Goal: Transaction & Acquisition: Purchase product/service

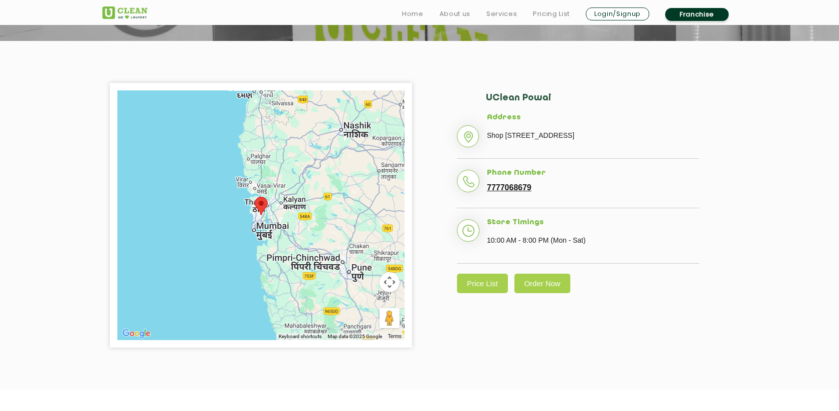
scroll to position [193, 0]
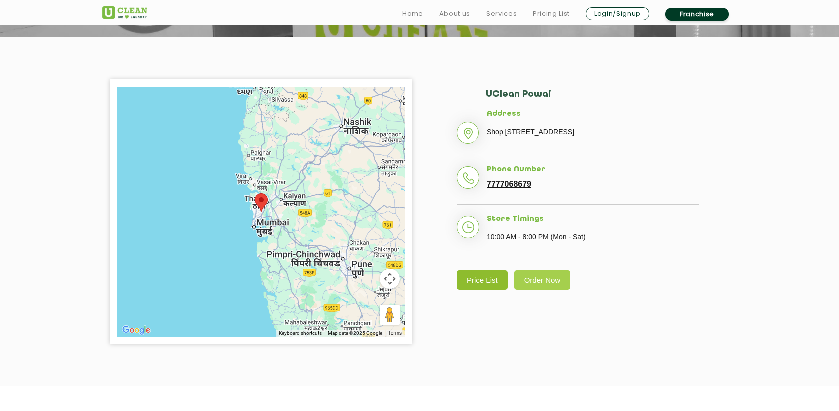
click at [476, 290] on link "Price List" at bounding box center [482, 279] width 51 height 19
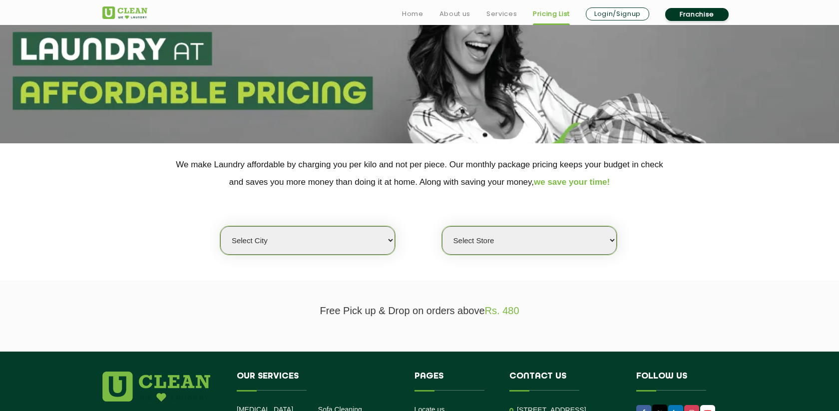
scroll to position [88, 0]
click at [346, 247] on select "Select city Aalo Agartala Agra Ahmedabad Akola Aligarh Alwar - UClean Select Am…" at bounding box center [307, 240] width 175 height 28
select select "16"
click at [220, 226] on select "Select city Aalo Agartala Agra Ahmedabad Akola Aligarh Alwar - UClean Select Am…" at bounding box center [307, 240] width 175 height 28
click at [498, 239] on select "Select Store" at bounding box center [529, 240] width 175 height 28
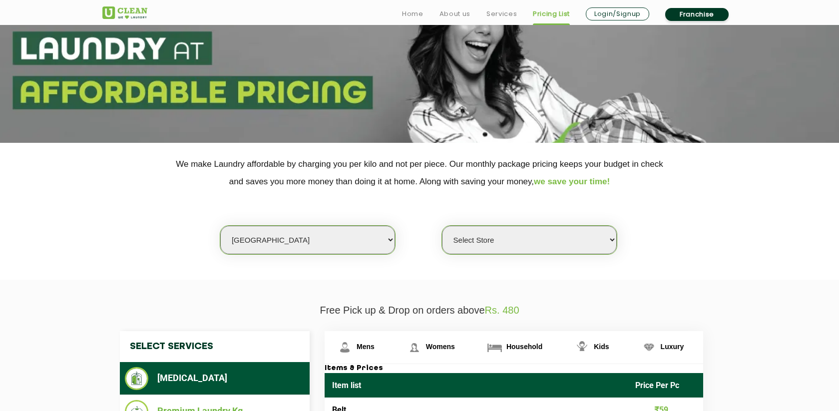
select select "47"
click at [442, 226] on select "Select Store UClean Powai UClean Deonar UClean LBS Marg UClean Chembur UClean W…" at bounding box center [529, 240] width 175 height 28
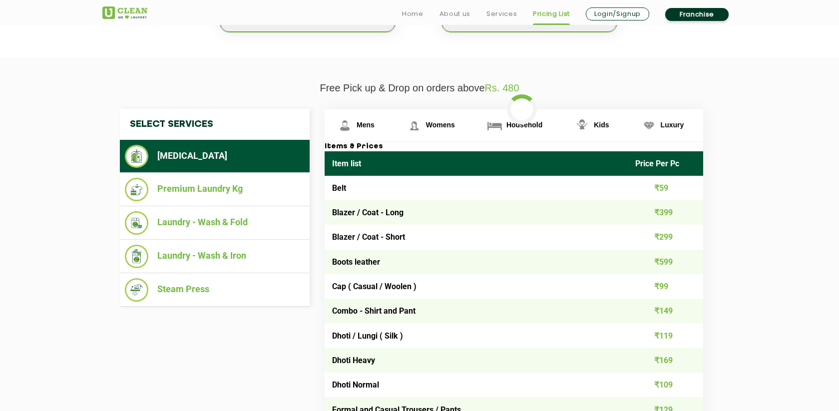
scroll to position [312, 0]
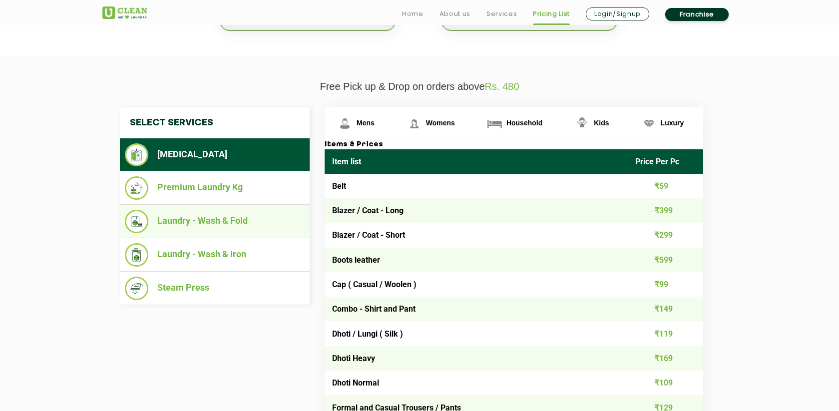
click at [211, 227] on li "Laundry - Wash & Fold" at bounding box center [215, 221] width 180 height 23
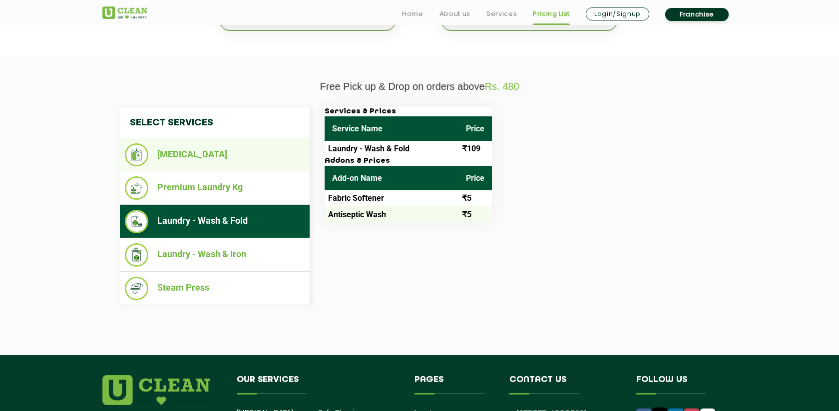
click at [239, 150] on li "[MEDICAL_DATA]" at bounding box center [215, 154] width 180 height 23
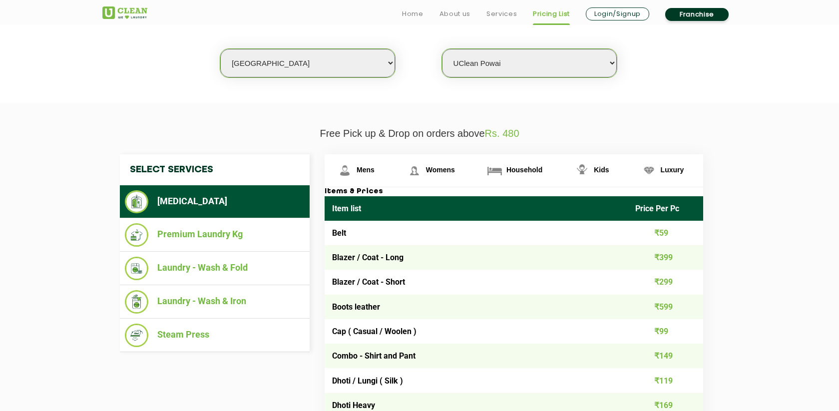
scroll to position [266, 0]
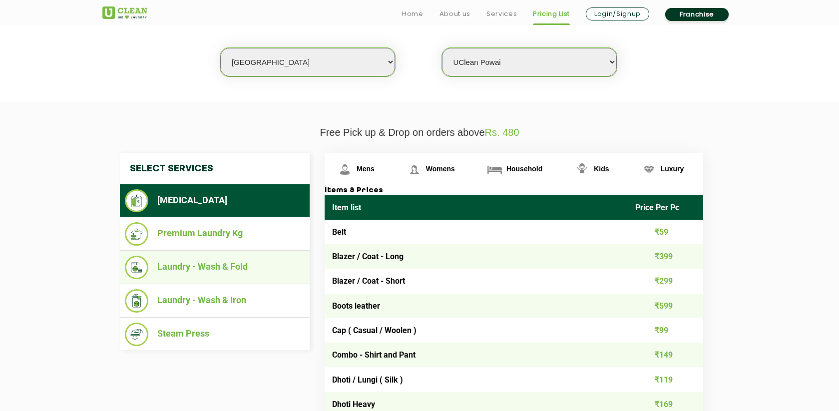
click at [235, 266] on li "Laundry - Wash & Fold" at bounding box center [215, 267] width 180 height 23
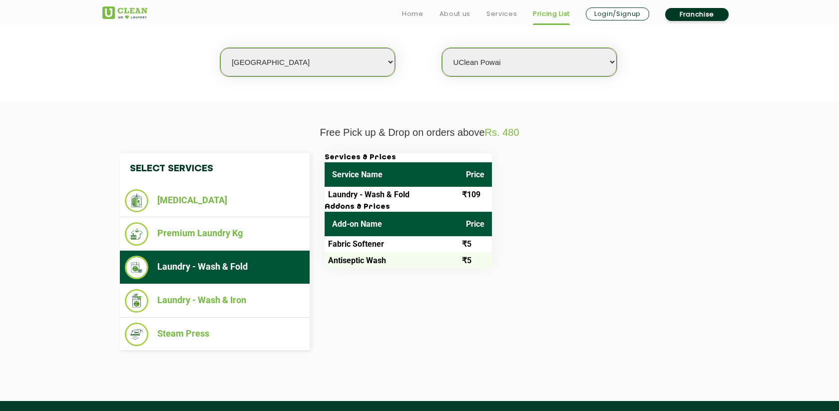
scroll to position [193, 0]
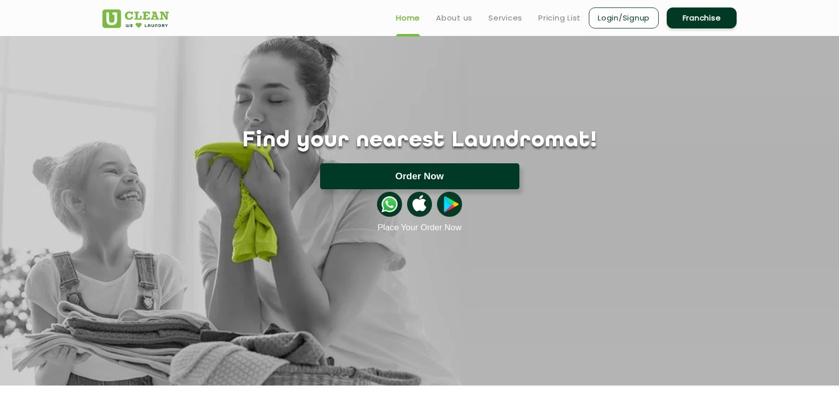
click at [388, 169] on button "Order Now" at bounding box center [419, 176] width 199 height 26
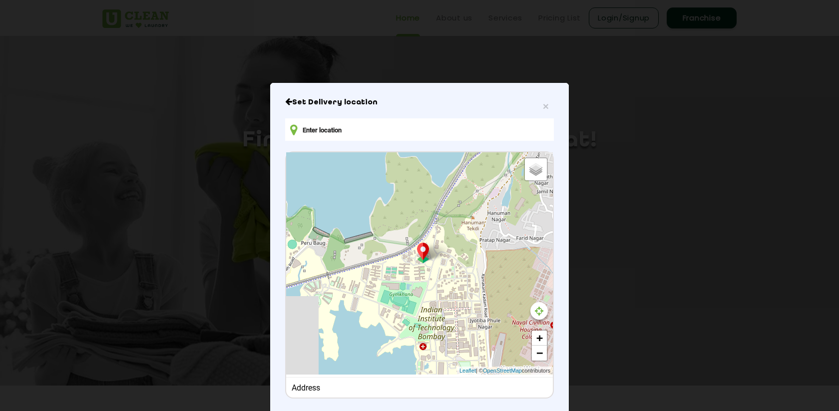
type input "H15, near H15 night canteen, Students' Residential Zone, [GEOGRAPHIC_DATA], [GE…"
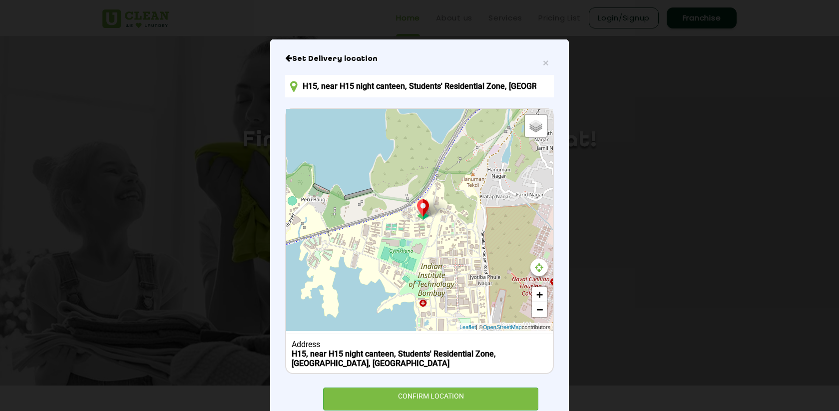
scroll to position [72, 0]
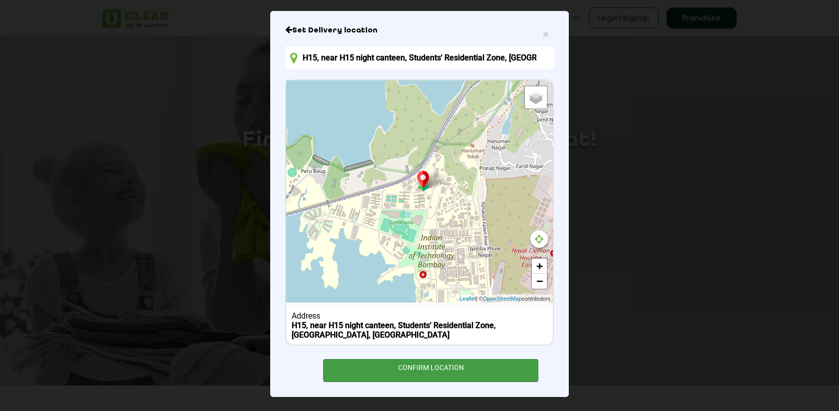
click at [377, 373] on div "CONFIRM LOCATION" at bounding box center [430, 370] width 215 height 22
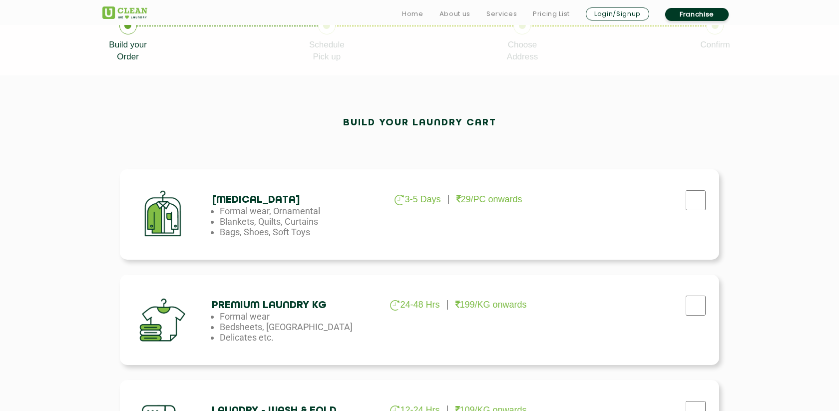
scroll to position [228, 0]
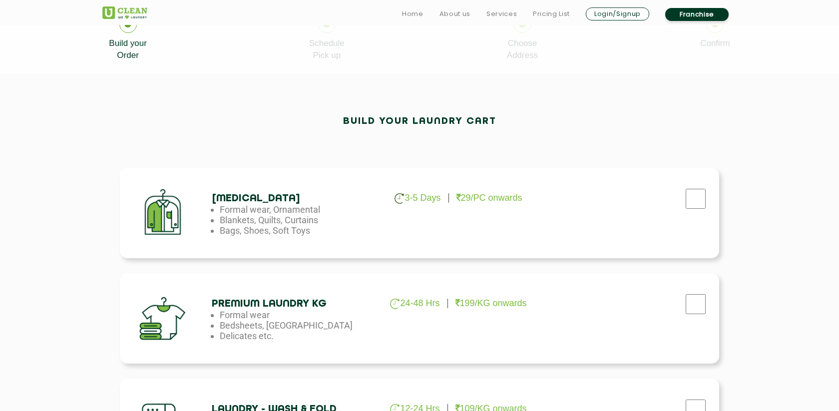
click at [707, 209] on div at bounding box center [695, 201] width 25 height 20
click at [693, 202] on input "checkbox" at bounding box center [695, 199] width 25 height 20
checkbox input "true"
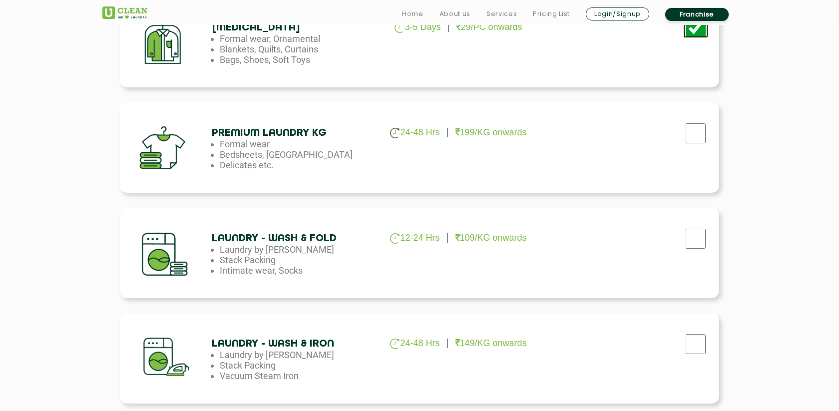
scroll to position [399, 0]
click at [697, 230] on input "checkbox" at bounding box center [695, 238] width 25 height 20
checkbox input "true"
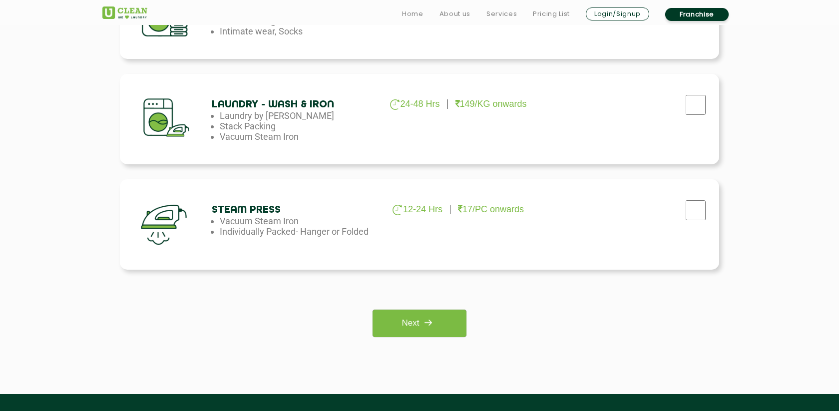
scroll to position [652, 0]
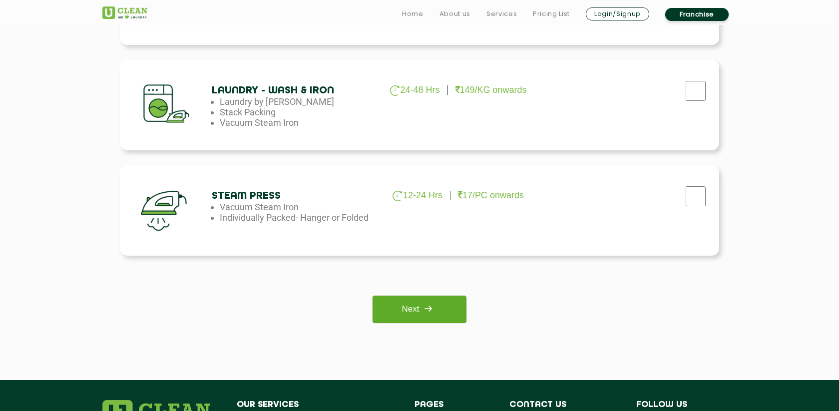
click at [412, 312] on link "Next" at bounding box center [419, 309] width 93 height 27
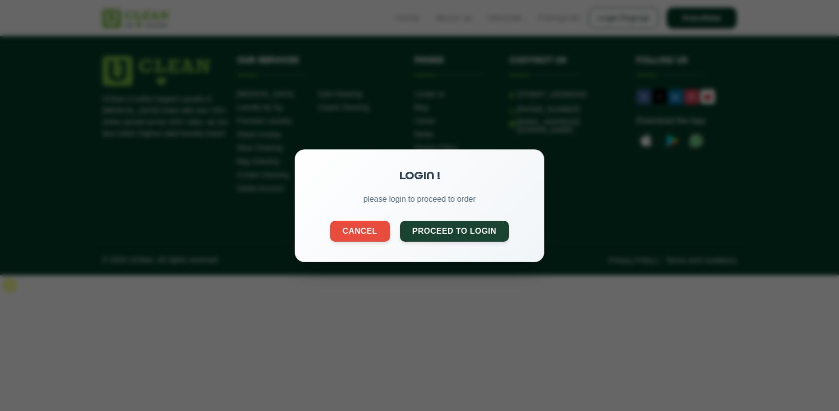
click at [421, 242] on div "LOGIN ! please login to proceed to order Cancel Proceed to Login" at bounding box center [420, 205] width 250 height 113
click at [421, 237] on button "Proceed to Login" at bounding box center [454, 229] width 109 height 21
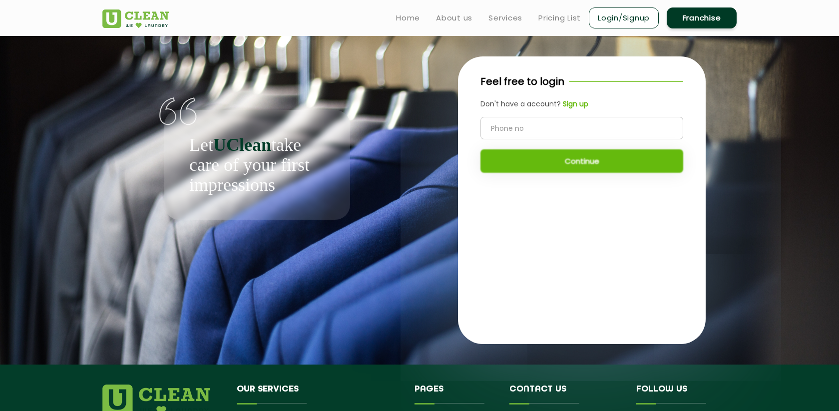
click at [505, 128] on input "tel" at bounding box center [582, 128] width 203 height 22
type input "9324278042"
click at [576, 152] on button "Continue" at bounding box center [582, 160] width 203 height 23
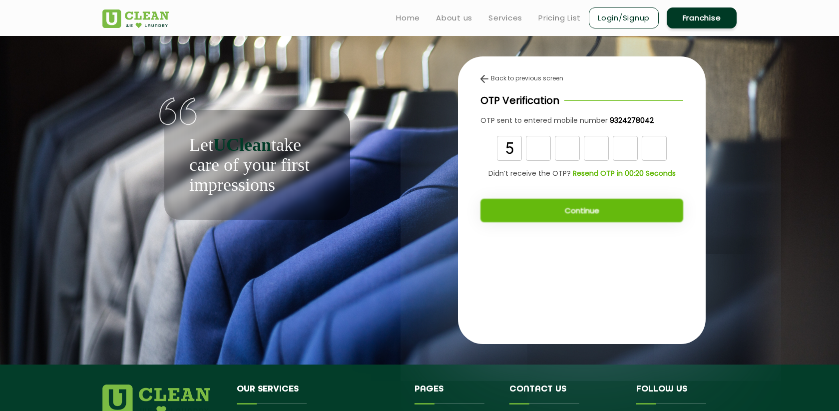
type input "5"
type input "0"
type input "6"
type input "9"
type input "1"
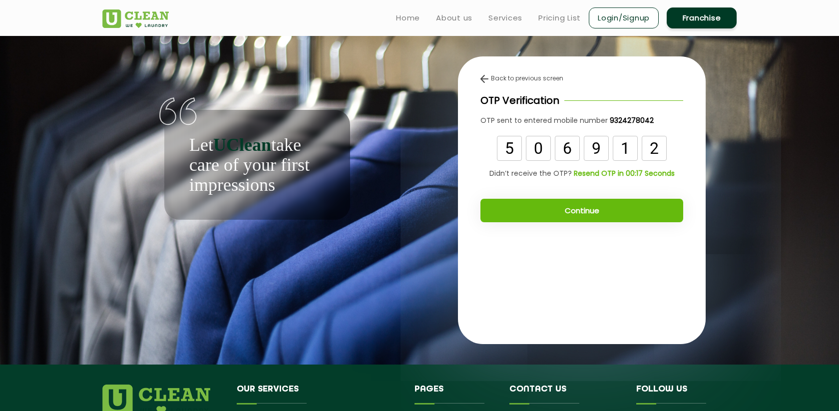
type input "2"
click at [603, 211] on button "Continue" at bounding box center [582, 210] width 203 height 23
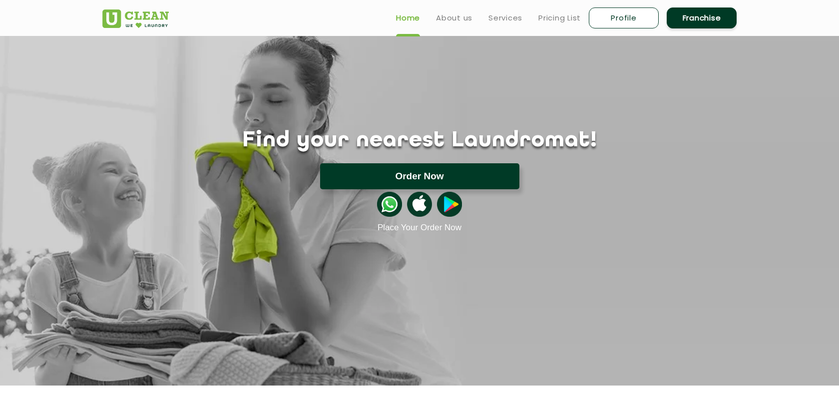
click at [422, 173] on button "Order Now" at bounding box center [419, 176] width 199 height 26
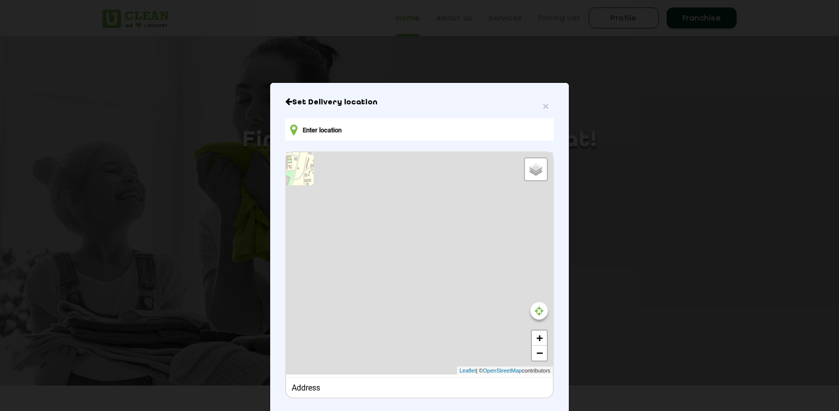
type input "H15, near H15 night canteen, Students' Residential Zone, [GEOGRAPHIC_DATA], [GE…"
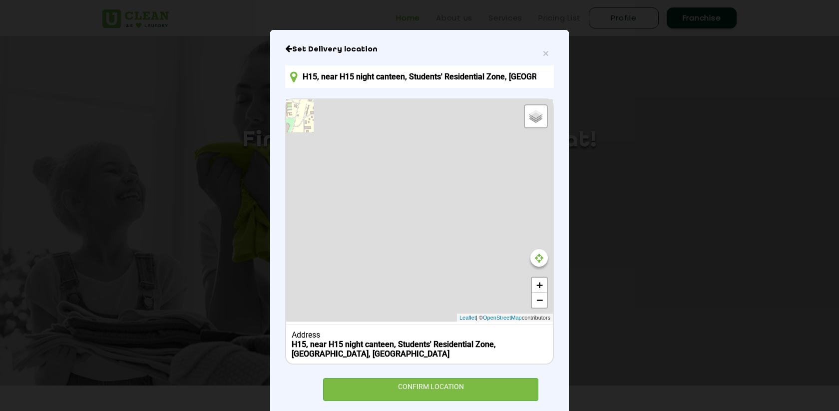
scroll to position [72, 0]
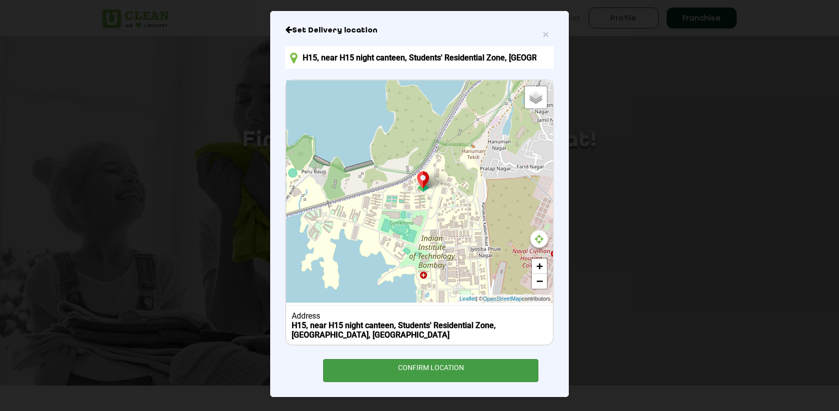
click at [429, 367] on div "CONFIRM LOCATION" at bounding box center [430, 370] width 215 height 22
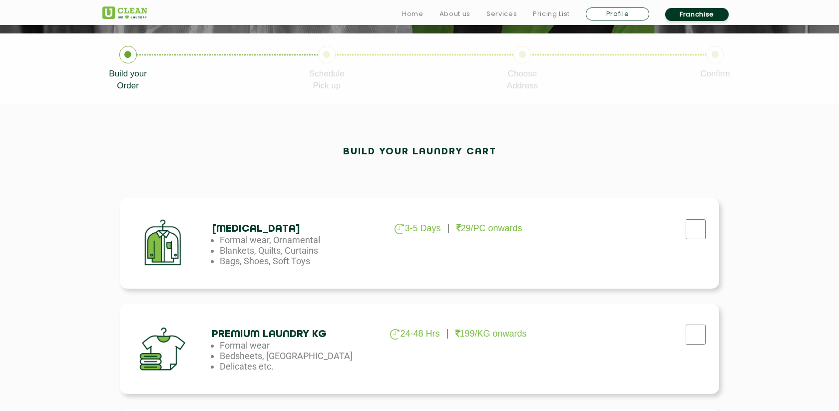
scroll to position [225, 0]
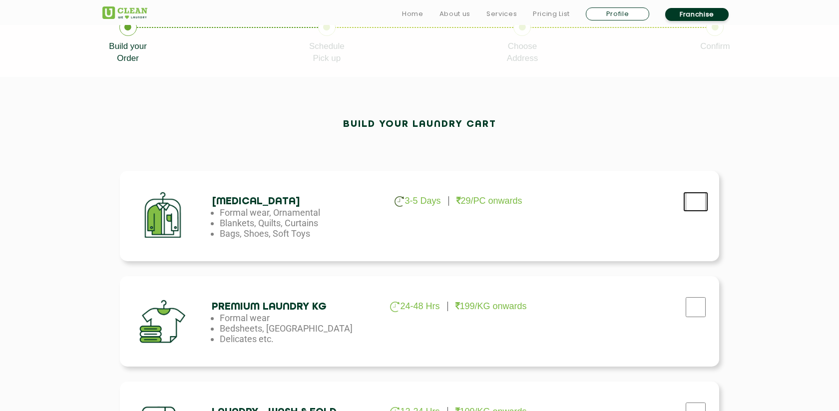
click at [692, 198] on input "checkbox" at bounding box center [695, 202] width 25 height 20
checkbox input "true"
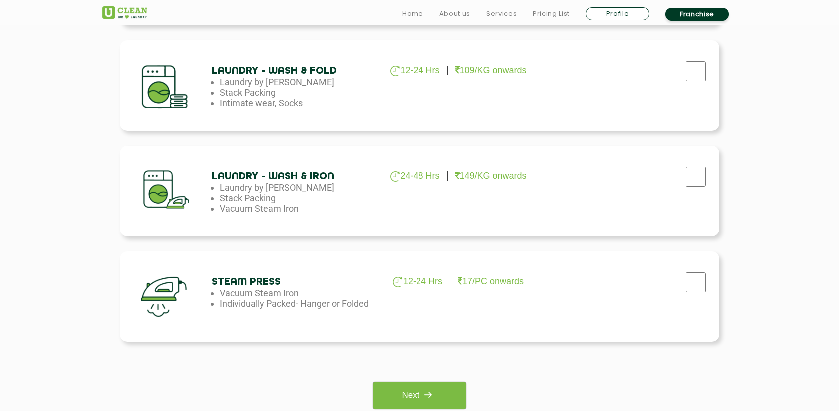
scroll to position [571, 0]
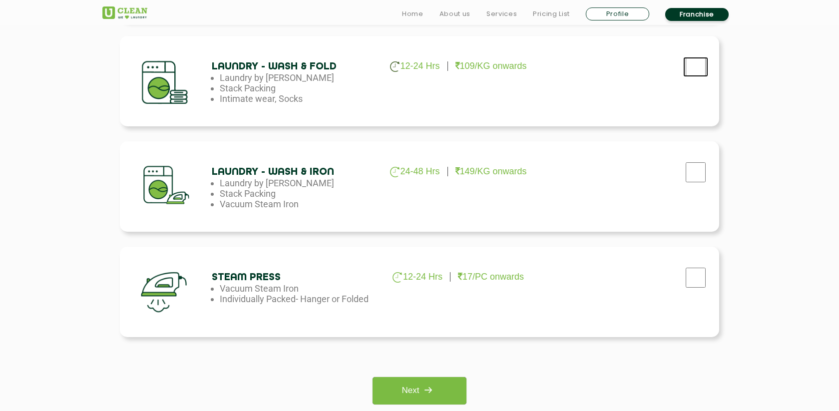
click at [695, 70] on input "checkbox" at bounding box center [695, 67] width 25 height 20
checkbox input "true"
click at [421, 381] on img at bounding box center [428, 390] width 18 height 18
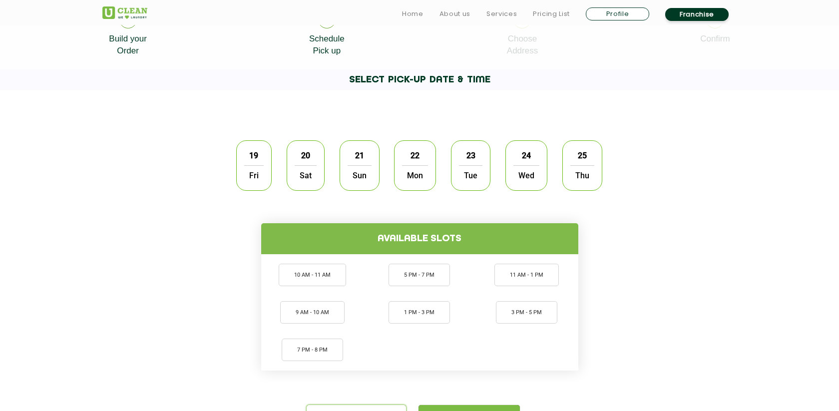
scroll to position [244, 0]
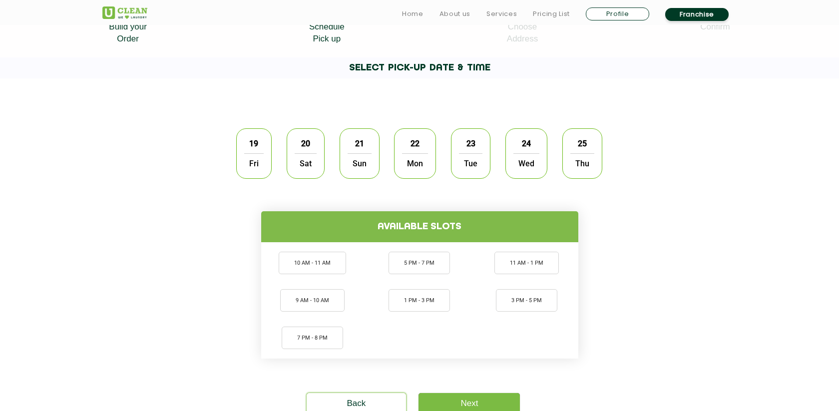
click at [255, 169] on span "Fri" at bounding box center [253, 163] width 19 height 20
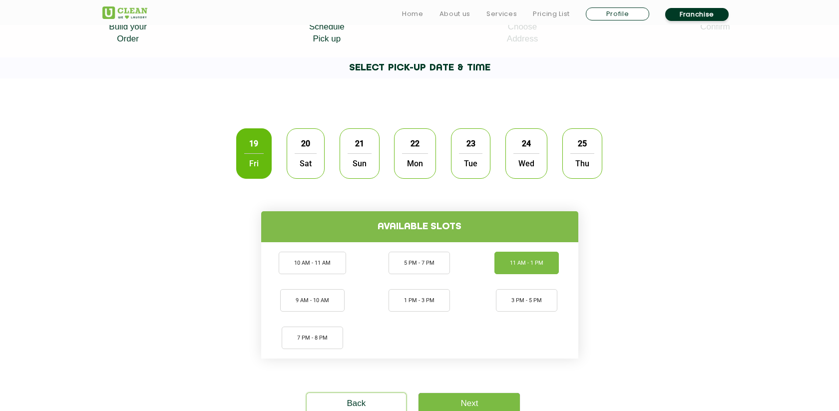
click at [527, 262] on li "11 AM - 1 PM" at bounding box center [527, 263] width 64 height 22
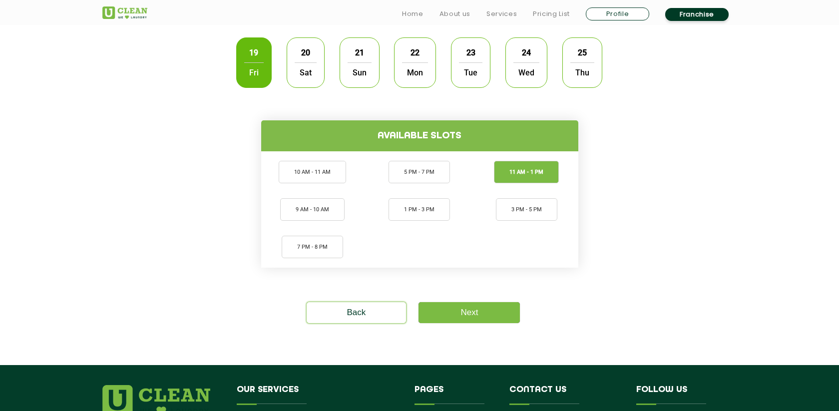
scroll to position [338, 0]
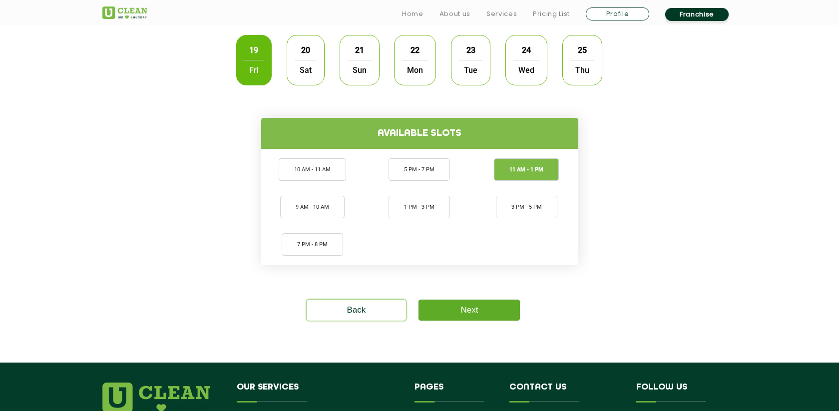
click at [481, 306] on link "Next" at bounding box center [469, 310] width 101 height 21
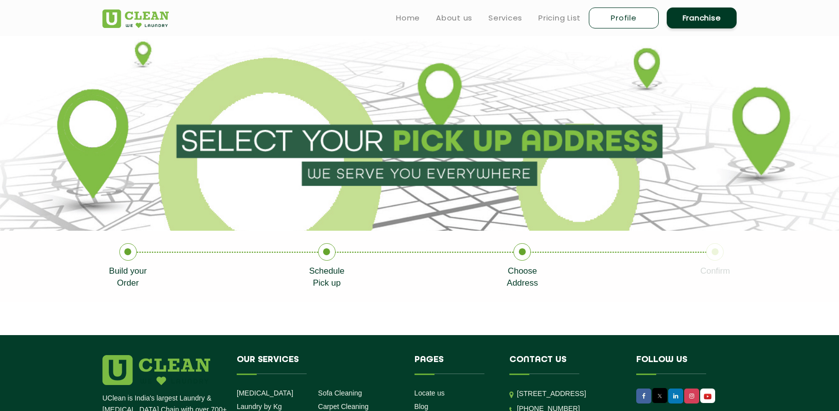
click at [517, 250] on icon at bounding box center [522, 251] width 17 height 17
click at [709, 252] on icon at bounding box center [714, 251] width 17 height 17
click at [372, 185] on section at bounding box center [419, 133] width 839 height 195
click at [380, 133] on section at bounding box center [419, 133] width 839 height 195
click at [418, 83] on section at bounding box center [419, 133] width 839 height 195
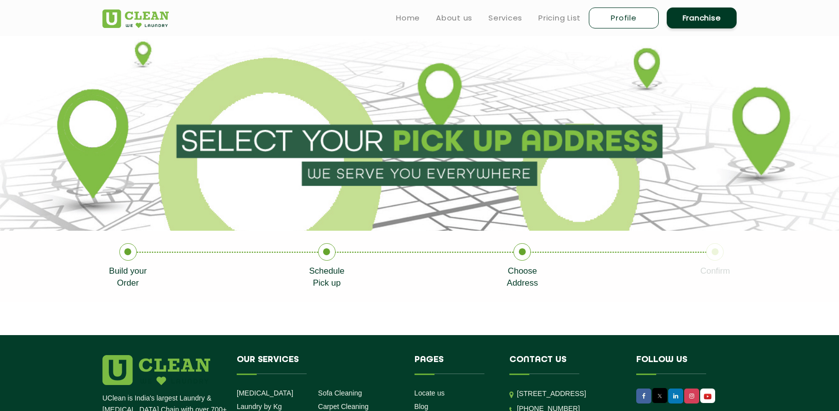
click at [426, 93] on section at bounding box center [419, 133] width 839 height 195
click at [710, 257] on icon at bounding box center [714, 251] width 17 height 17
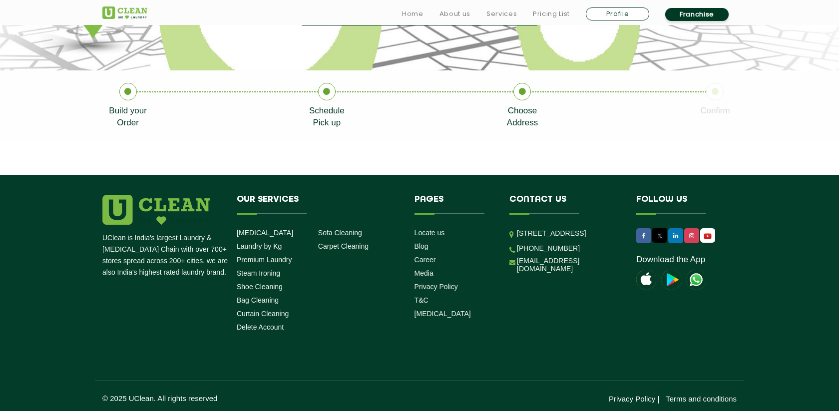
scroll to position [163, 0]
